Goal: Transaction & Acquisition: Download file/media

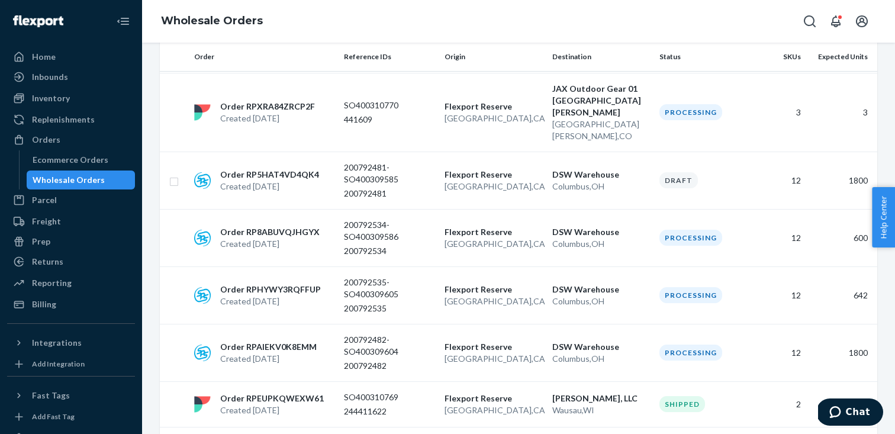
scroll to position [407, 0]
click at [395, 333] on div "200792482-SO400309604 200792482" at bounding box center [389, 352] width 91 height 38
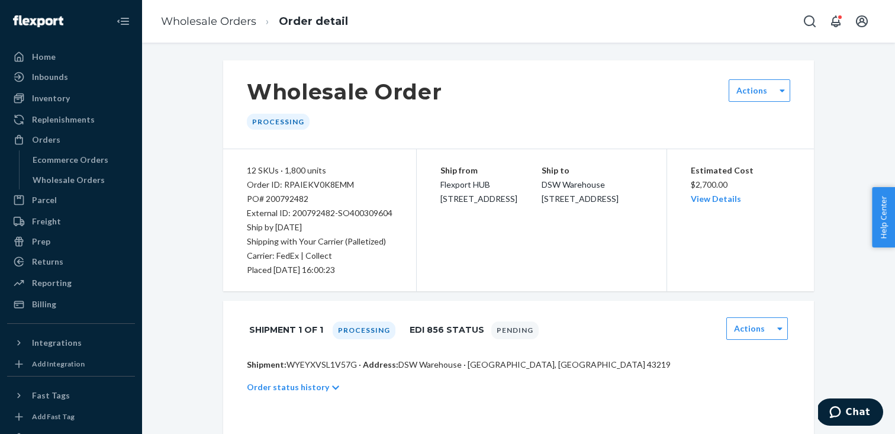
scroll to position [17, 0]
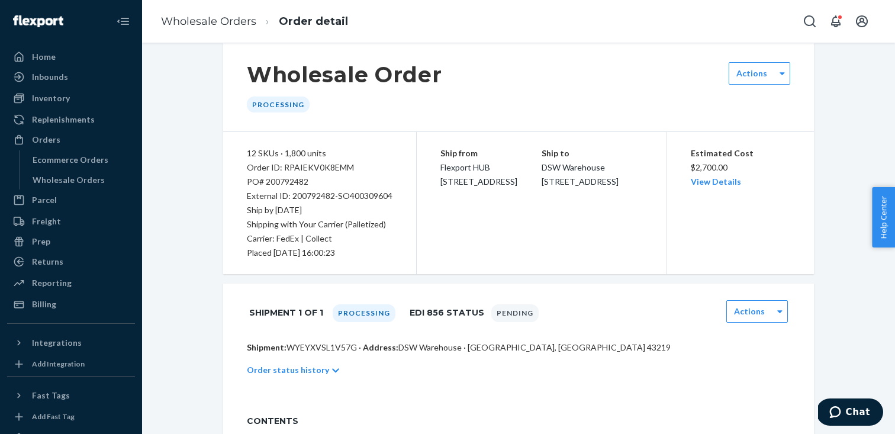
click at [328, 345] on p "Shipment: WYEYXVSL1V57G · Address: DSW Warehouse · Columbus, OH 43219" at bounding box center [518, 348] width 543 height 12
copy p "WYEYXVSL1V57G"
click at [329, 163] on div "Order ID: RPAIEKV0K8EMM" at bounding box center [320, 167] width 146 height 14
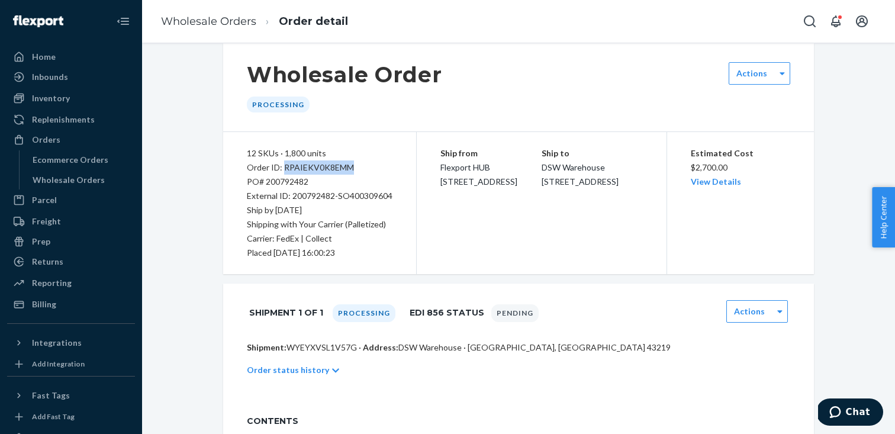
copy div "RPAIEKV0K8EMM"
click at [109, 175] on div "Wholesale Orders" at bounding box center [81, 180] width 107 height 17
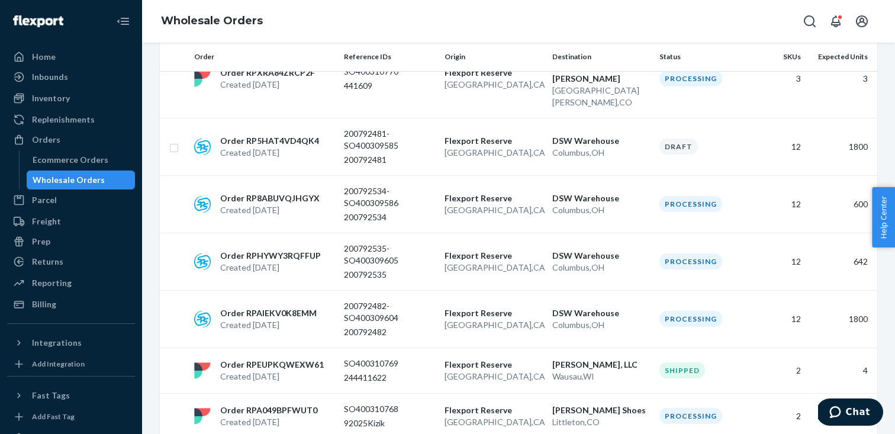
scroll to position [492, 0]
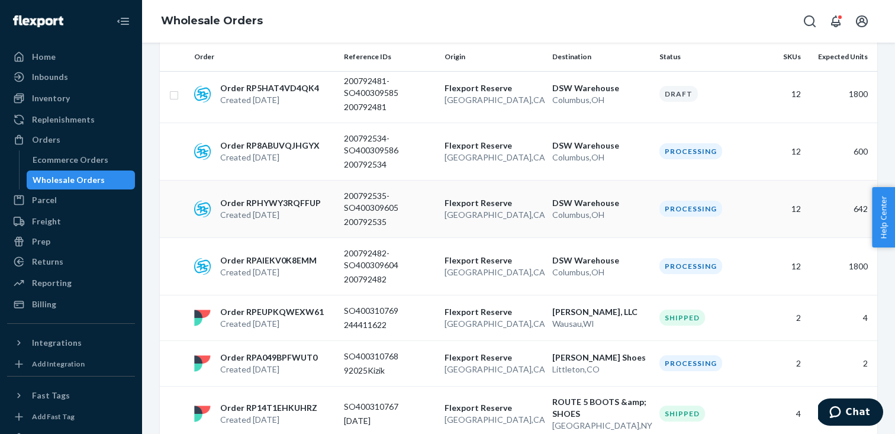
click at [394, 190] on p "200792535-SO400309605" at bounding box center [389, 202] width 91 height 24
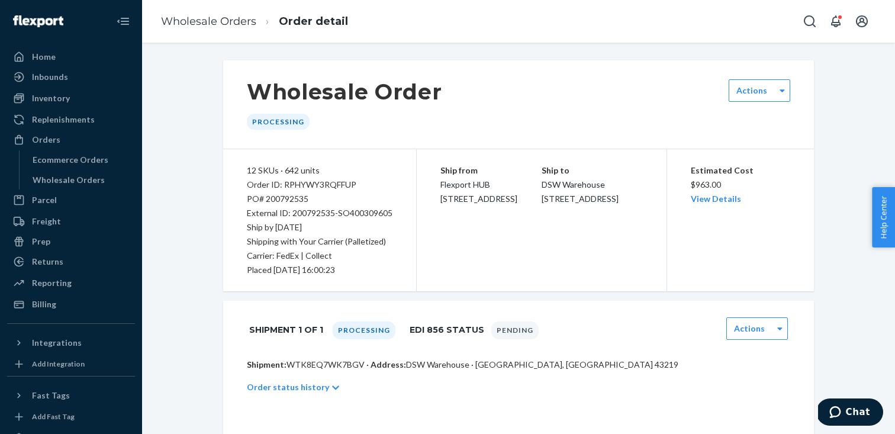
click at [343, 368] on p "Shipment: WTK8EQ7WK7BGV · Address: DSW Warehouse · Columbus, OH 43219" at bounding box center [518, 365] width 543 height 12
copy p "WTK8EQ7WK7BGV"
click at [334, 185] on div "Order ID: RPHYWY3RQFFUP" at bounding box center [320, 185] width 146 height 14
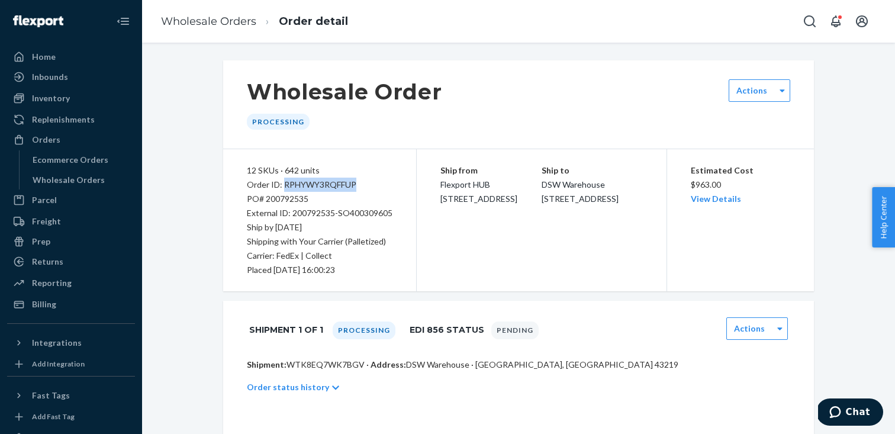
copy div "RPHYWY3RQFFUP"
click at [81, 175] on div "Wholesale Orders" at bounding box center [69, 180] width 72 height 12
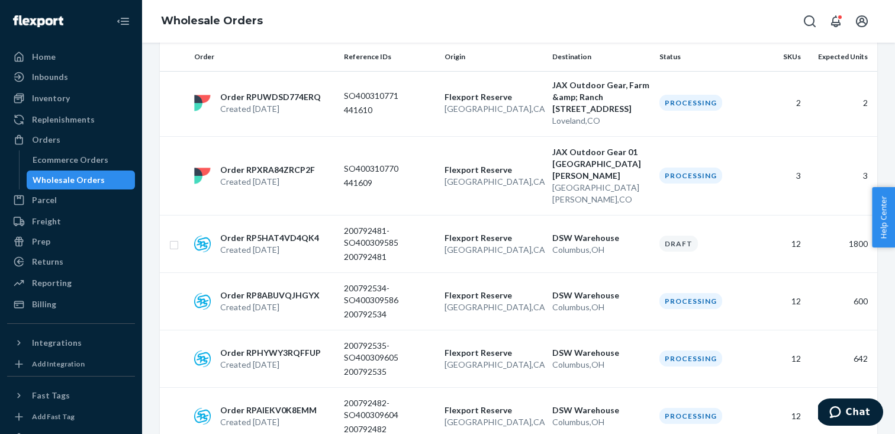
scroll to position [369, 0]
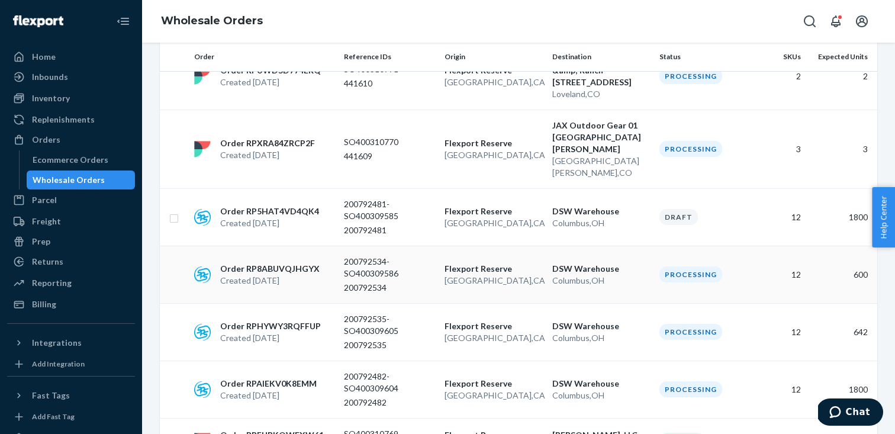
click at [349, 256] on p "200792534-SO400309586" at bounding box center [389, 268] width 91 height 24
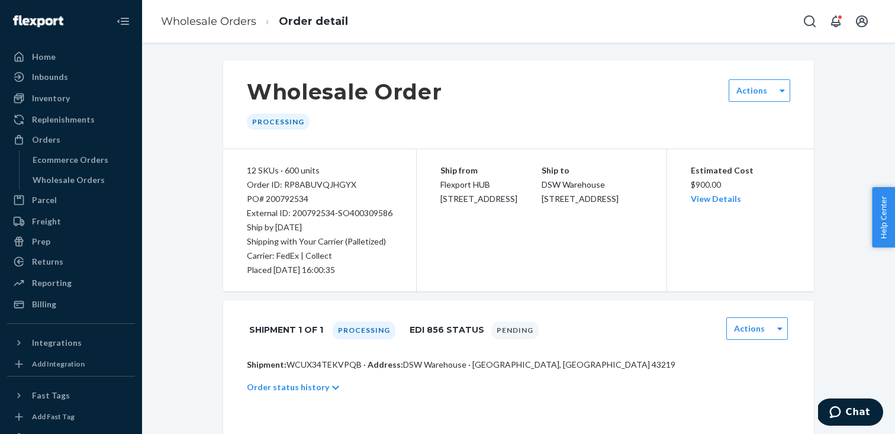
click at [338, 368] on p "Shipment: WCUX34TEKVPQB · Address: DSW Warehouse · Columbus, OH 43219" at bounding box center [518, 365] width 543 height 12
copy p "WCUX34TEKVPQB"
click at [327, 180] on div "Order ID: RP8ABUVQJHGYX" at bounding box center [320, 185] width 146 height 14
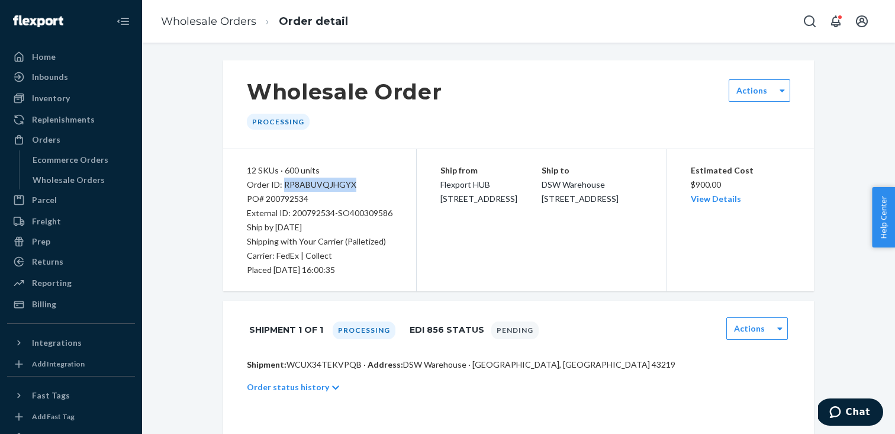
copy div "RP8ABUVQJHGYX"
click at [90, 187] on div "Wholesale Orders" at bounding box center [81, 180] width 107 height 17
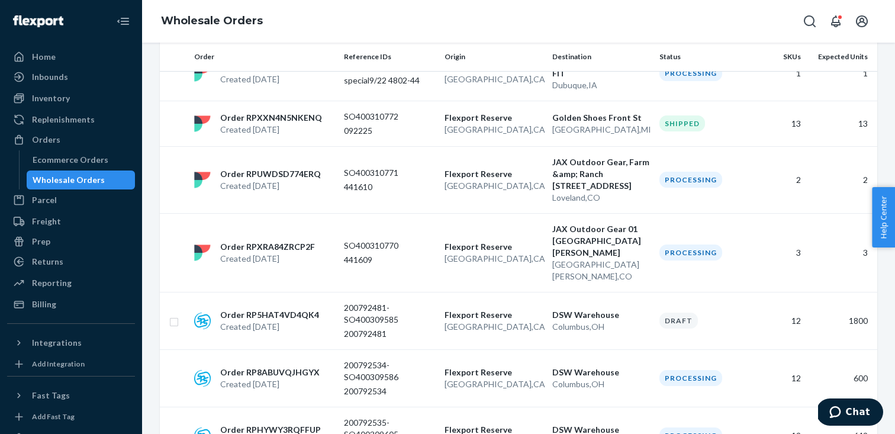
scroll to position [372, 0]
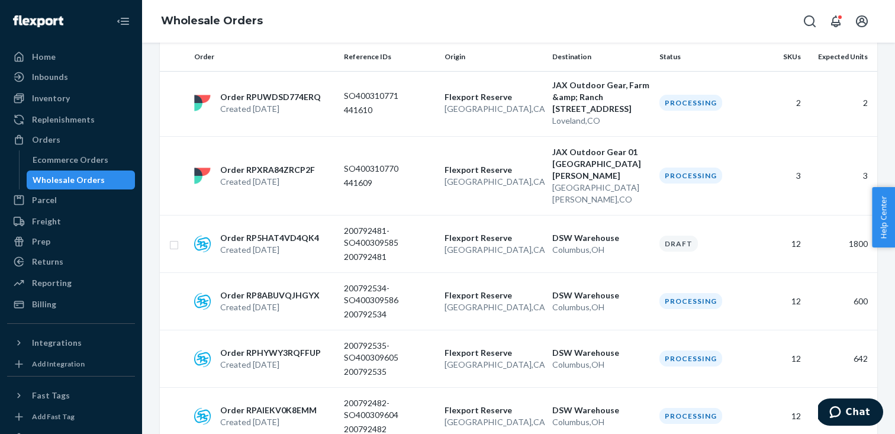
scroll to position [459, 0]
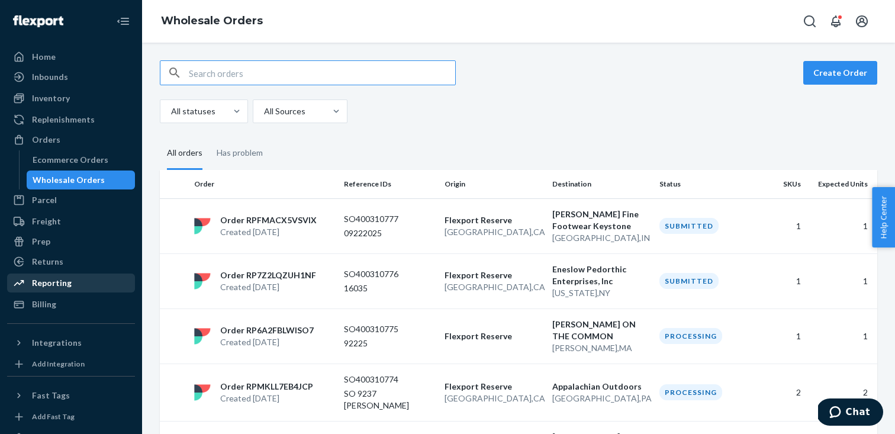
click at [62, 282] on div "Reporting" at bounding box center [52, 283] width 40 height 12
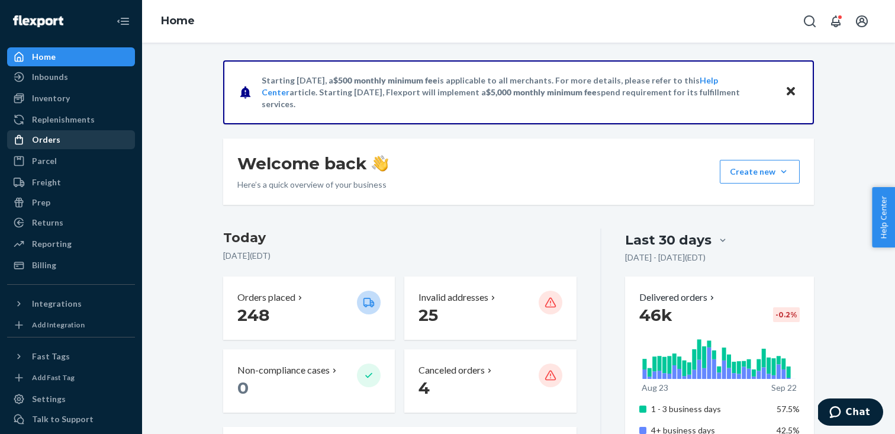
click at [87, 140] on div "Orders" at bounding box center [70, 139] width 125 height 17
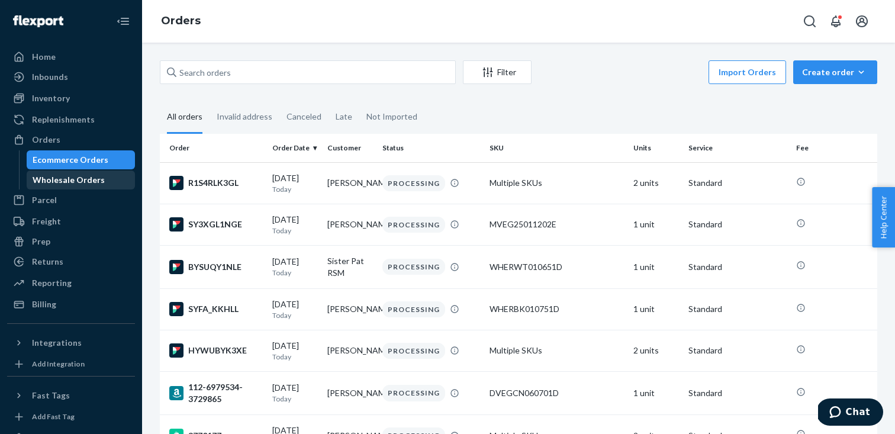
click at [96, 182] on div "Wholesale Orders" at bounding box center [69, 180] width 72 height 12
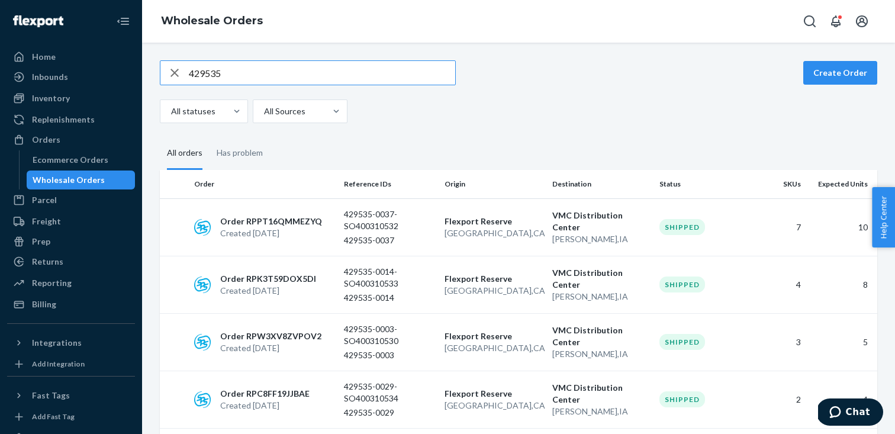
type input "429535"
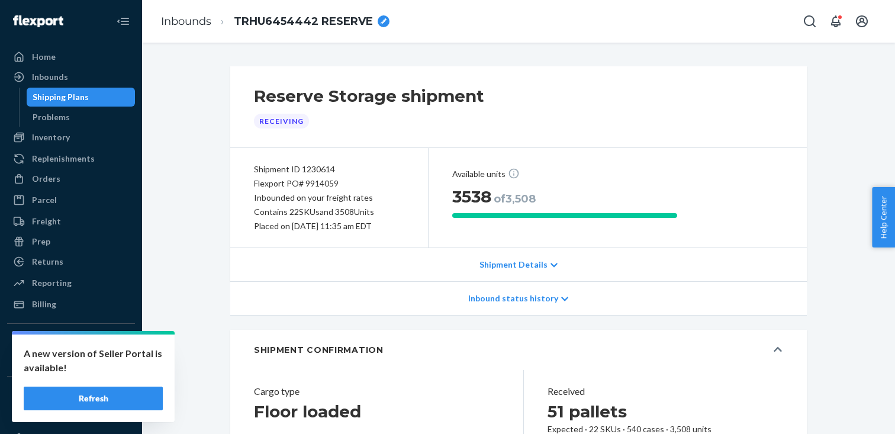
scroll to position [34, 0]
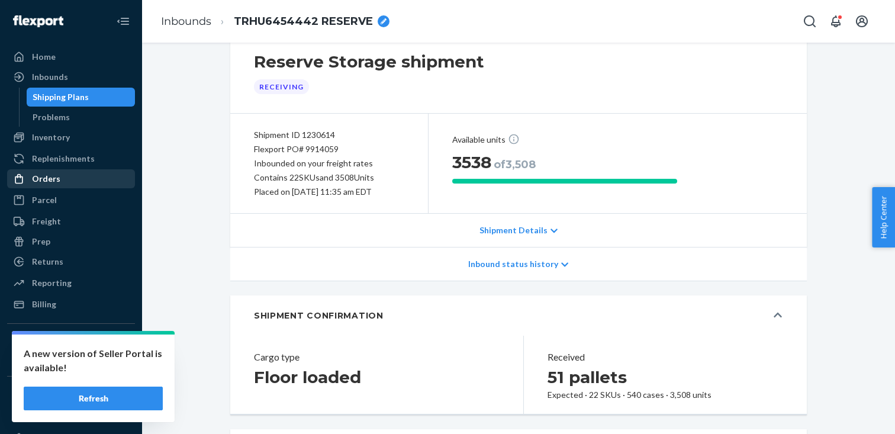
click at [60, 176] on div "Orders" at bounding box center [70, 178] width 125 height 17
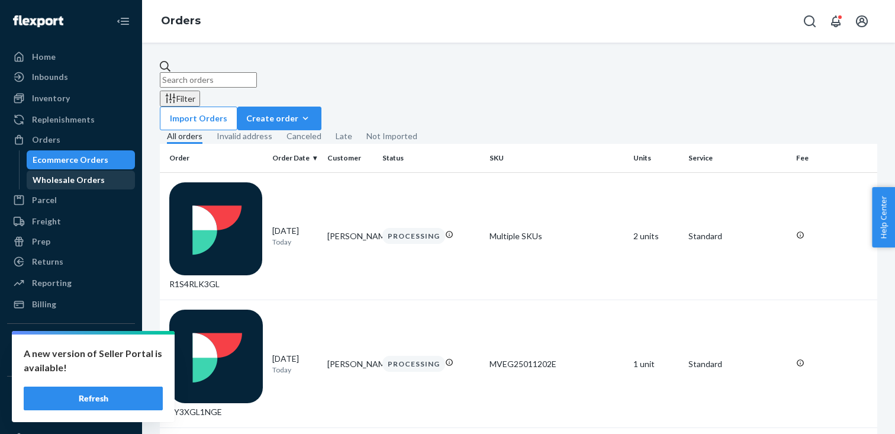
click at [76, 184] on div "Wholesale Orders" at bounding box center [69, 180] width 72 height 12
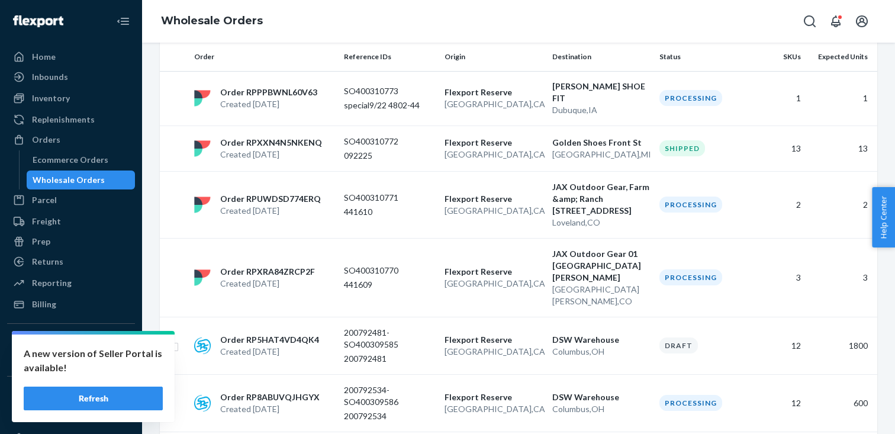
scroll to position [461, 0]
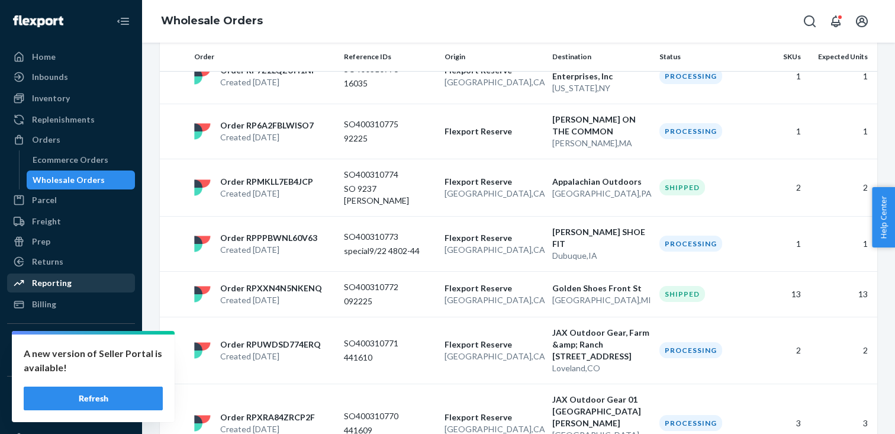
click at [70, 282] on div "Reporting" at bounding box center [70, 283] width 125 height 17
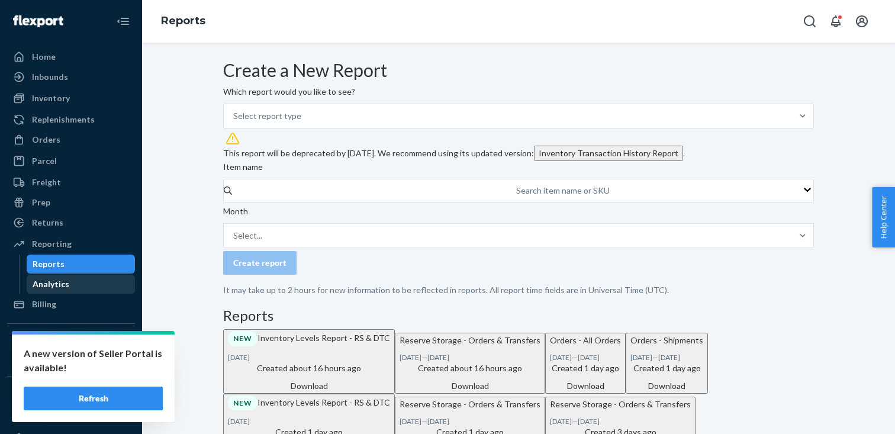
click at [73, 282] on div "Analytics" at bounding box center [81, 284] width 107 height 17
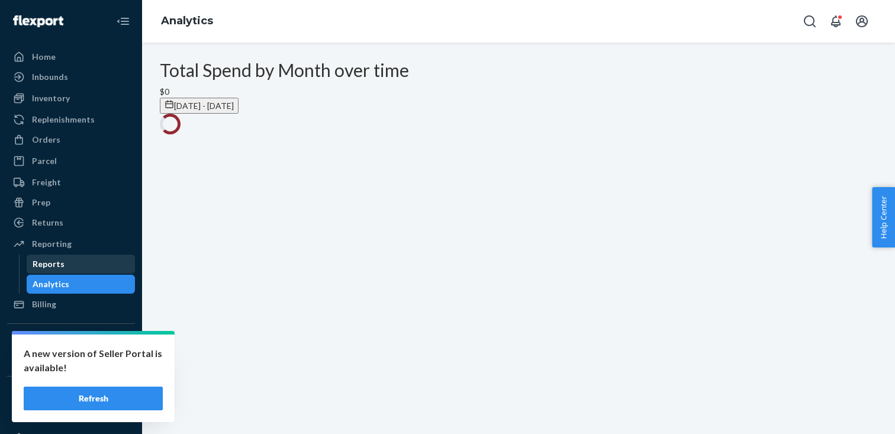
click at [68, 263] on div "Reports" at bounding box center [81, 264] width 107 height 17
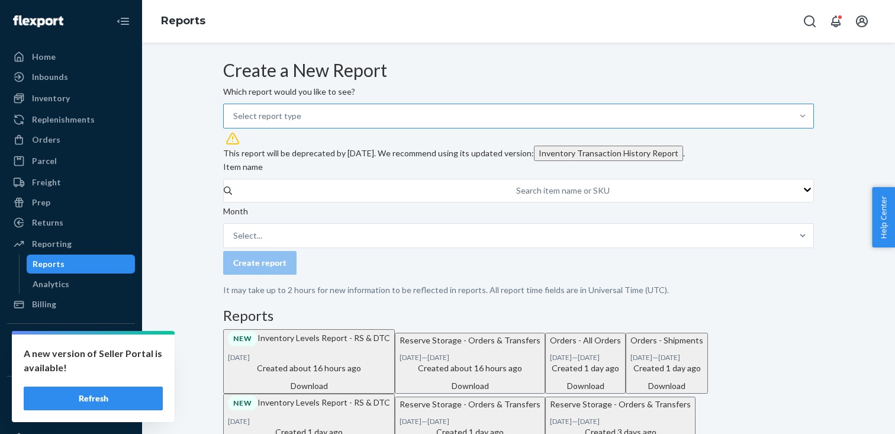
click at [792, 122] on div at bounding box center [802, 116] width 21 height 12
click at [234, 122] on input "Select report type" at bounding box center [233, 116] width 1 height 12
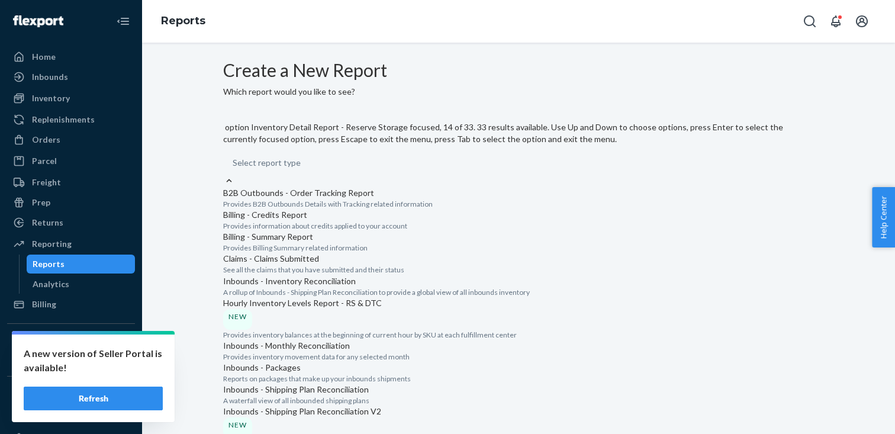
scroll to position [723, 0]
click at [234, 169] on input "option Inventory Detail Report - Reserve Storage focused, 14 of 33. 33 results …" at bounding box center [233, 163] width 1 height 12
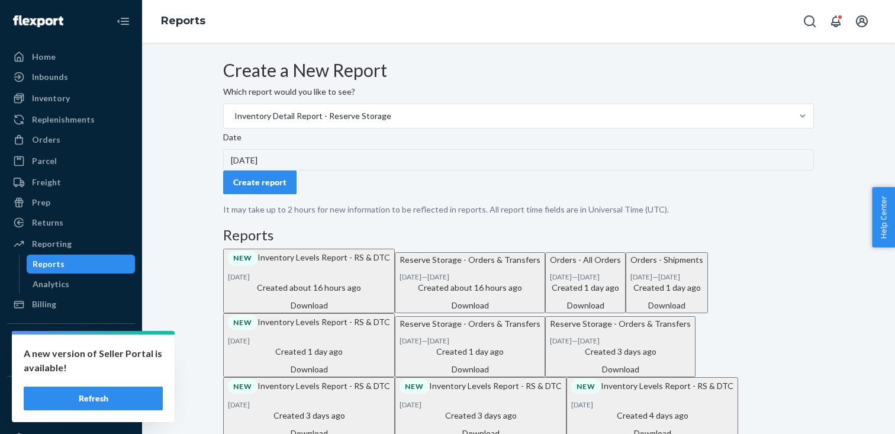
click at [284, 188] on div "Create report" at bounding box center [259, 182] width 53 height 12
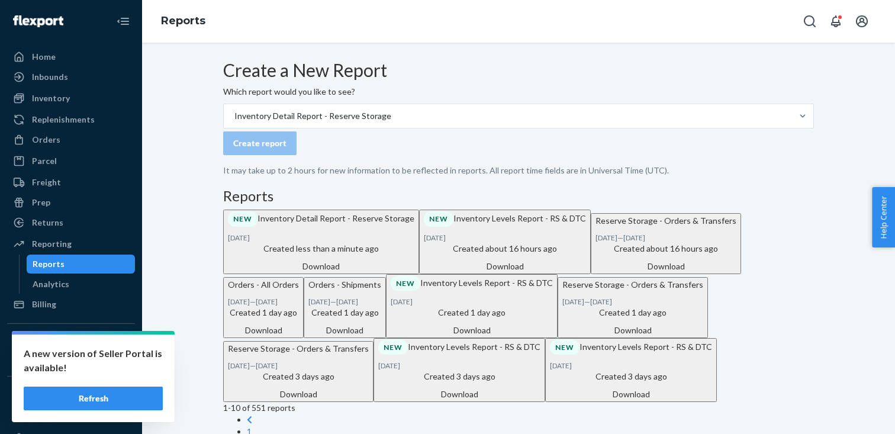
click at [414, 272] on div "Download" at bounding box center [321, 266] width 186 height 12
click at [59, 141] on div "Orders" at bounding box center [70, 139] width 125 height 17
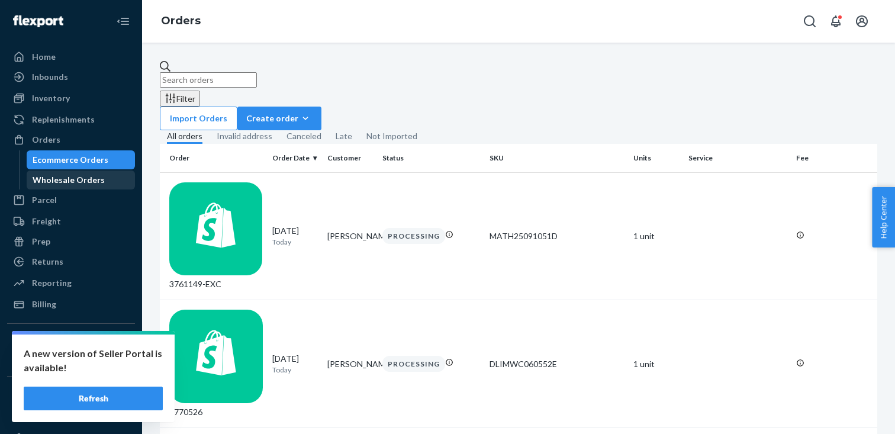
click at [95, 185] on div "Wholesale Orders" at bounding box center [69, 180] width 72 height 12
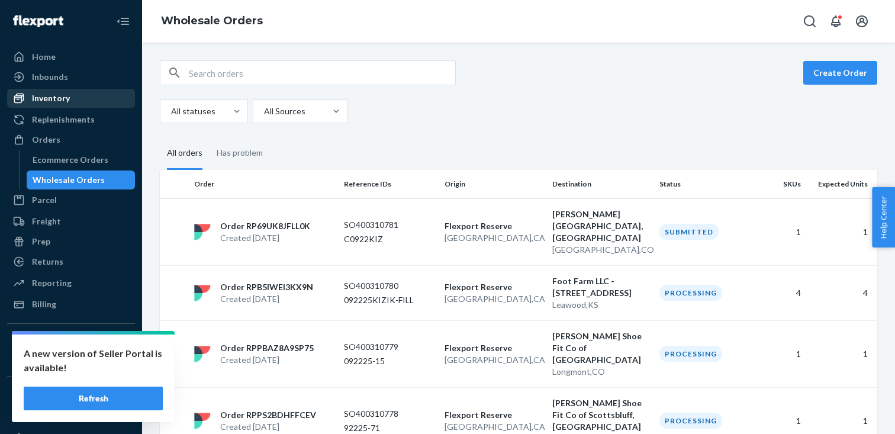
click at [84, 97] on div "Inventory" at bounding box center [70, 98] width 125 height 17
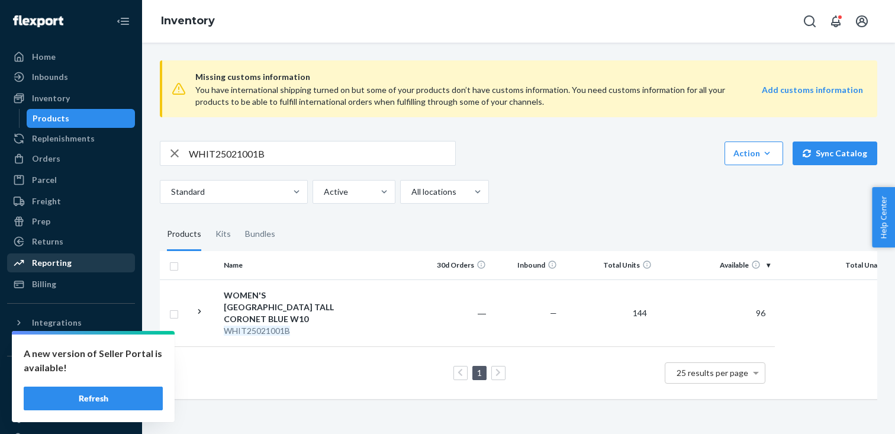
click at [69, 263] on div "Reporting" at bounding box center [70, 263] width 125 height 17
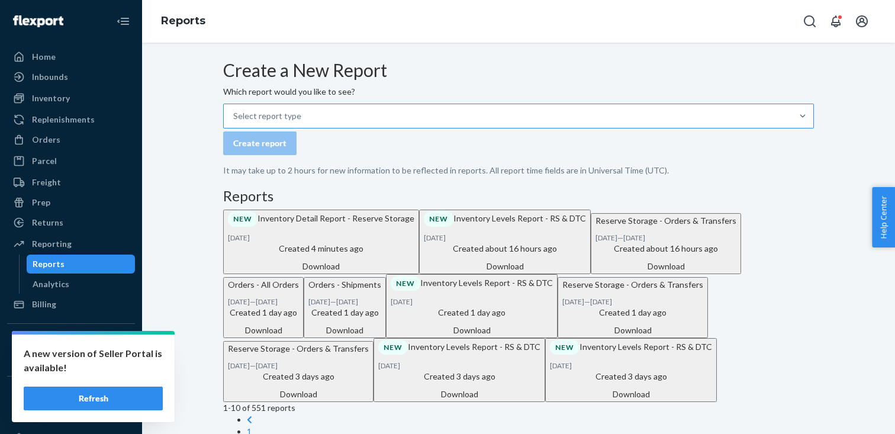
click at [371, 128] on div "Select report type" at bounding box center [508, 116] width 568 height 24
click at [234, 122] on input "Select report type" at bounding box center [233, 116] width 1 height 12
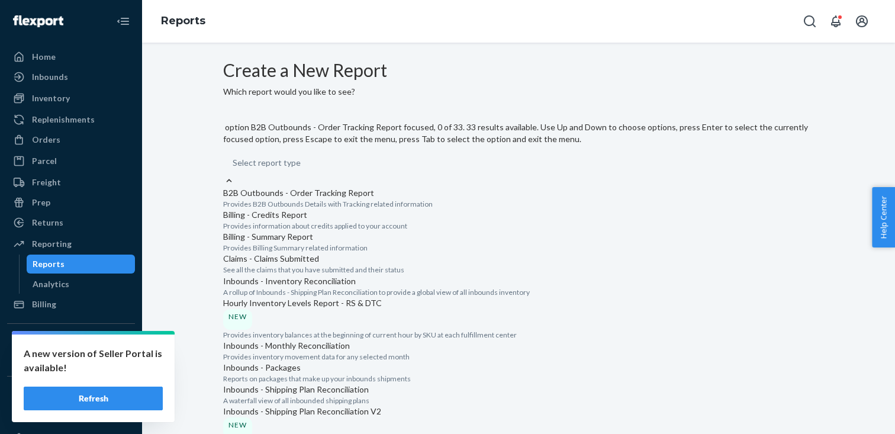
click at [234, 169] on input "option Inventory Levels Report - RS & DTC focused, 0 of 33. 33 results availabl…" at bounding box center [233, 163] width 1 height 12
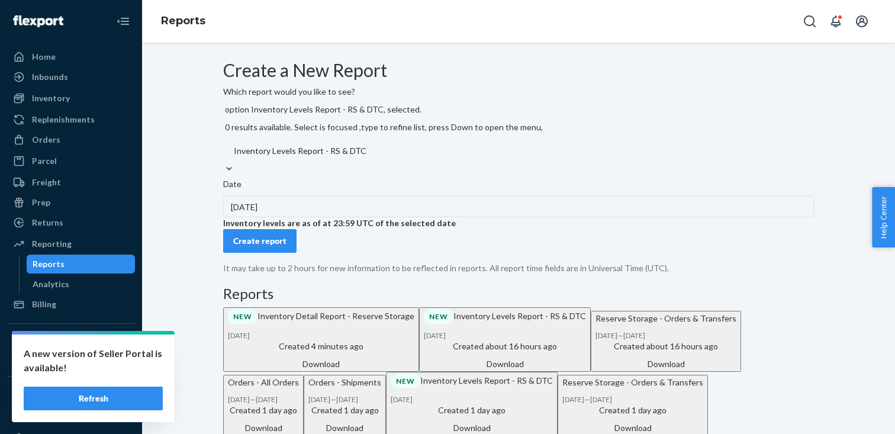
click at [265, 247] on div "Create report" at bounding box center [259, 241] width 53 height 12
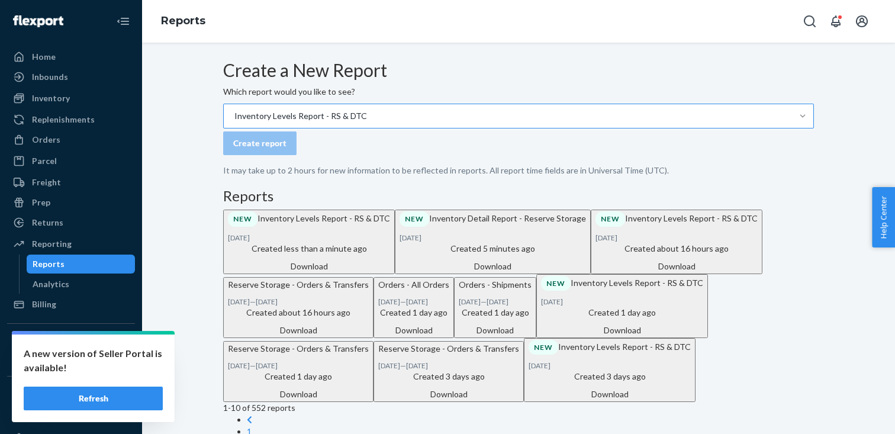
click at [390, 272] on div "Download" at bounding box center [309, 266] width 162 height 12
click at [596, 272] on div "Download" at bounding box center [677, 266] width 162 height 12
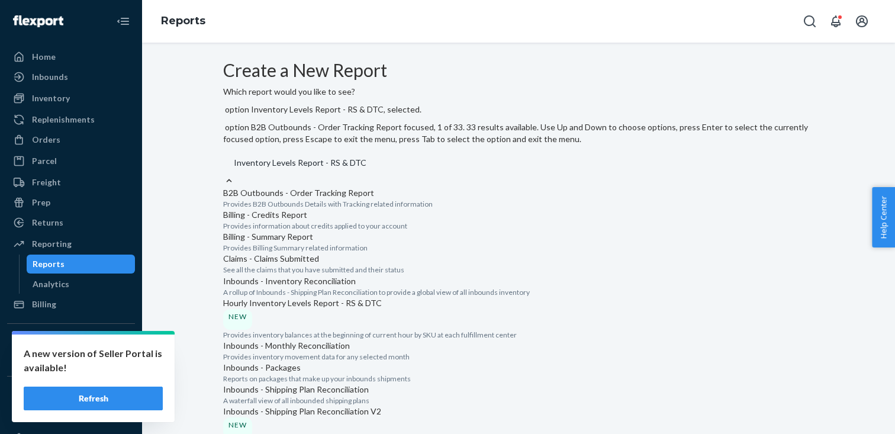
click at [235, 175] on div at bounding box center [229, 181] width 12 height 12
click at [234, 157] on input "option Inventory Levels Report - RS & DTC, selected. option B2B Outbounds - Ord…" at bounding box center [233, 163] width 1 height 12
click at [370, 297] on div "Hourly Inventory Levels Report - RS & DTC NEW" at bounding box center [518, 313] width 591 height 33
click at [234, 169] on input "option Inventory Levels Report - RS & DTC, selected. option Hourly Inventory Le…" at bounding box center [233, 163] width 1 height 12
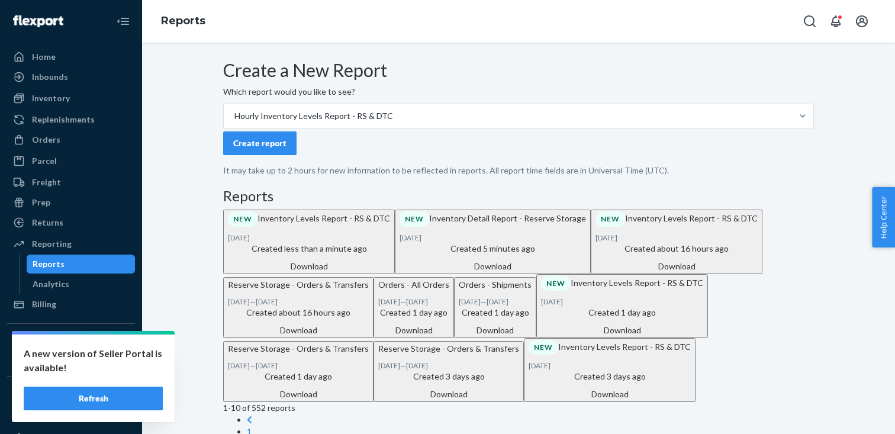
click at [281, 149] on div "Create report" at bounding box center [259, 143] width 53 height 12
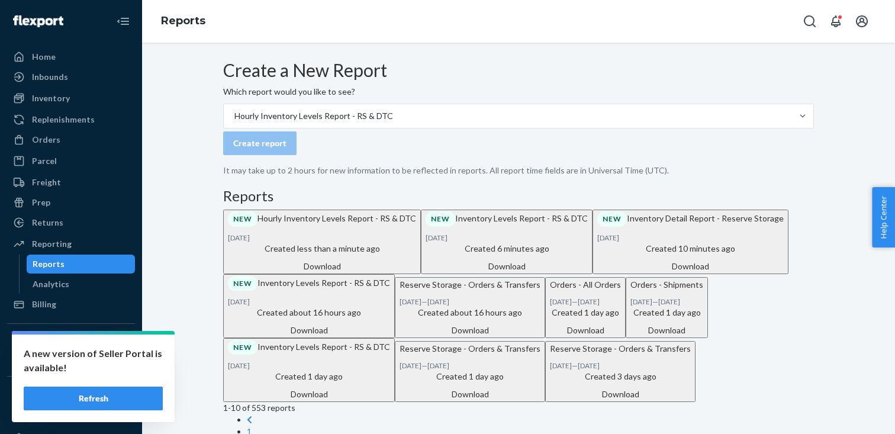
click at [416, 272] on div "Download" at bounding box center [322, 266] width 188 height 12
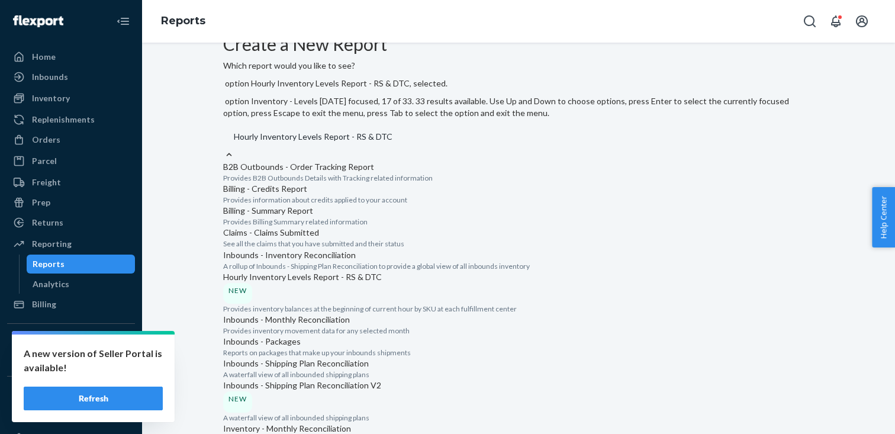
scroll to position [964, 0]
click at [234, 143] on input "option Hourly Inventory Levels Report - RS & DTC, selected. option Inventory De…" at bounding box center [233, 137] width 1 height 12
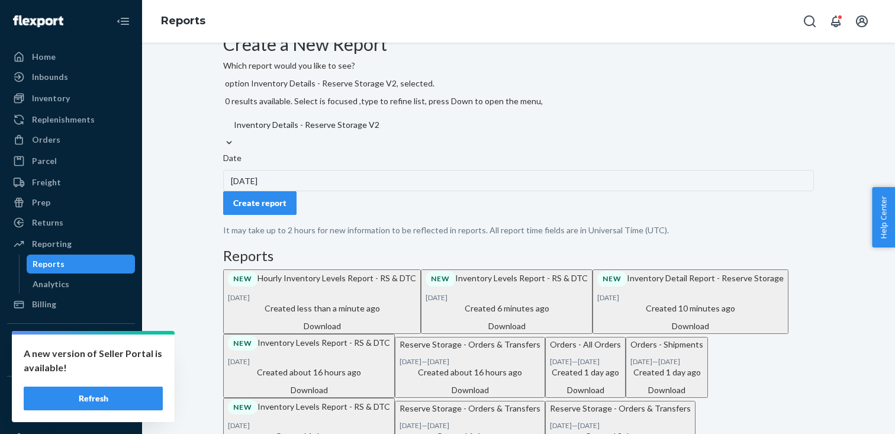
click at [287, 205] on div "Create report" at bounding box center [259, 203] width 53 height 12
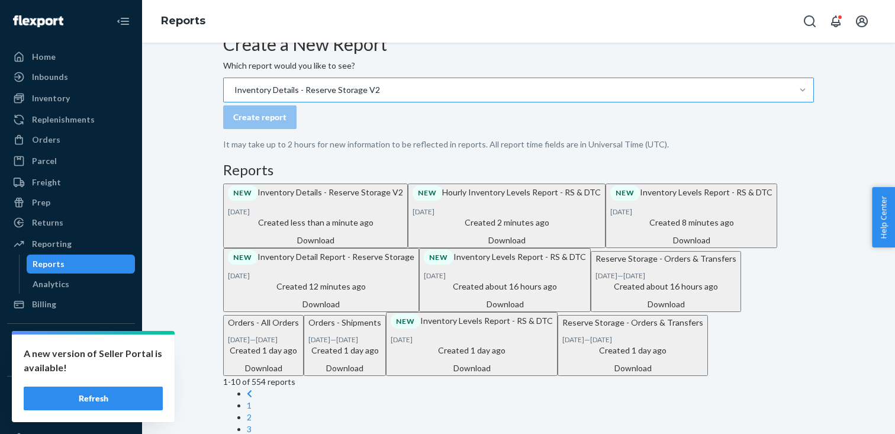
click at [403, 246] on div "Download" at bounding box center [315, 240] width 175 height 12
click at [53, 145] on div "Orders" at bounding box center [46, 140] width 28 height 12
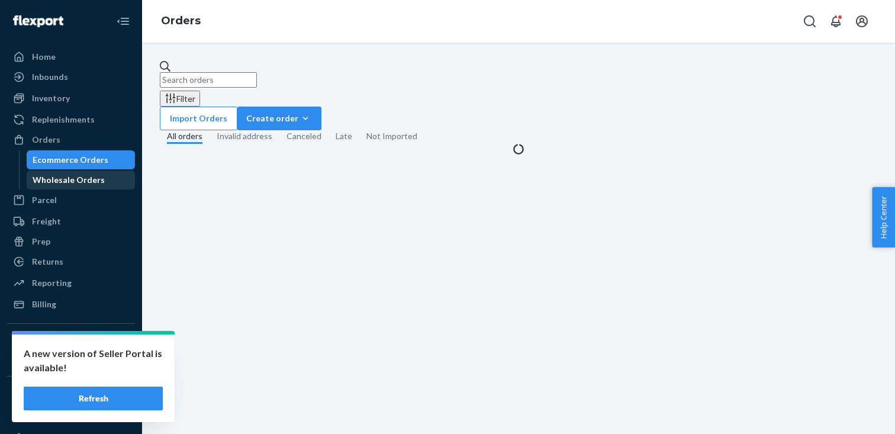
click at [87, 176] on div "Wholesale Orders" at bounding box center [69, 180] width 72 height 12
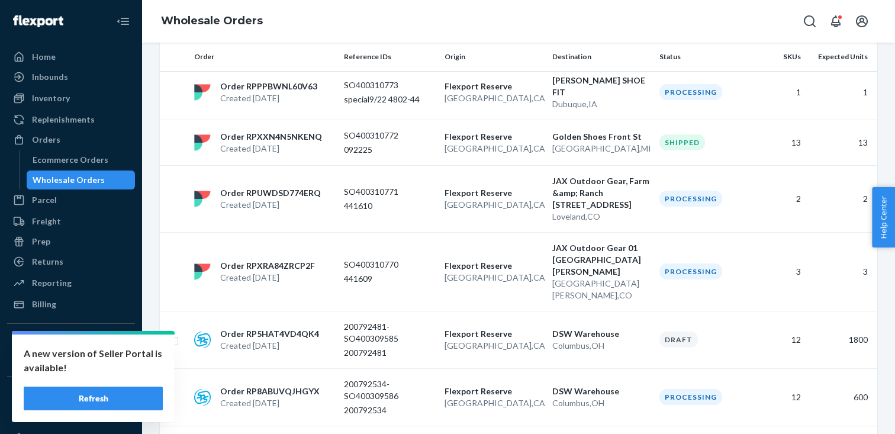
scroll to position [606, 0]
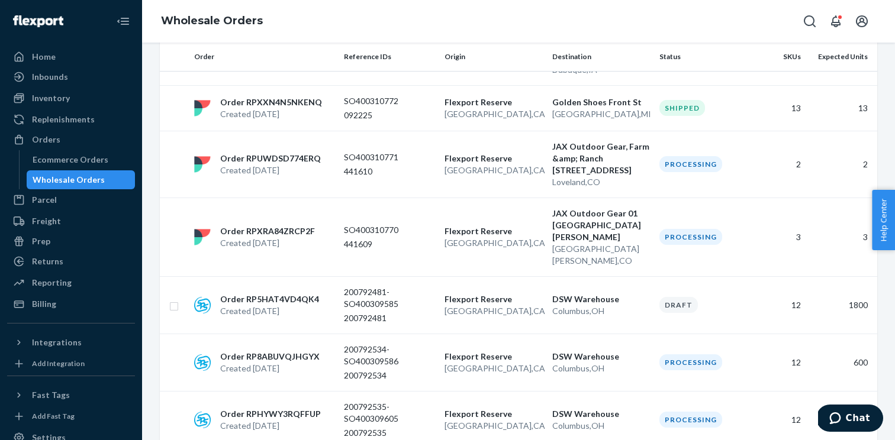
scroll to position [734, 0]
